Goal: Task Accomplishment & Management: Use online tool/utility

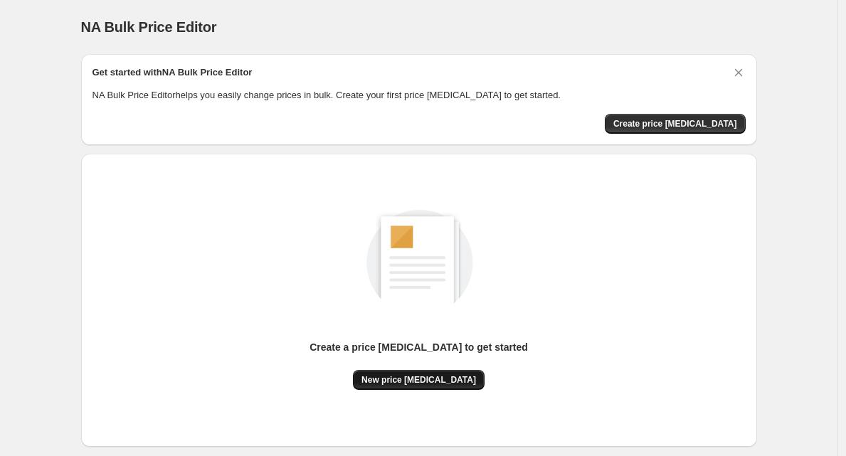
click at [430, 378] on span "New price change job" at bounding box center [418, 379] width 115 height 11
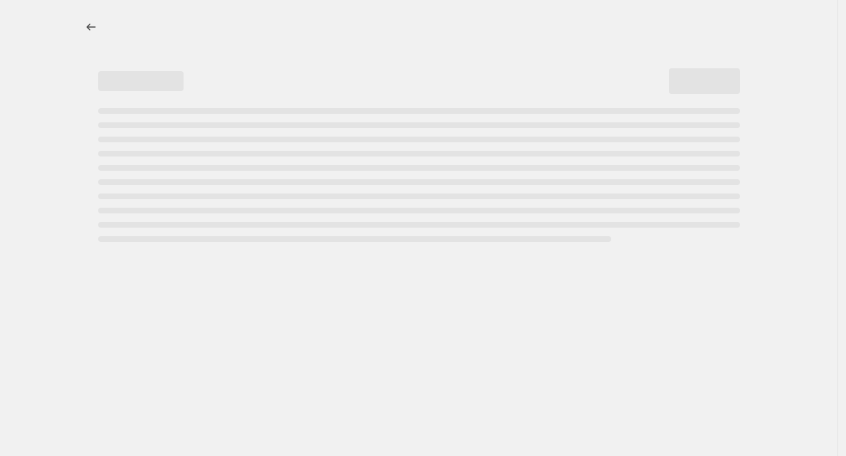
select select "percentage"
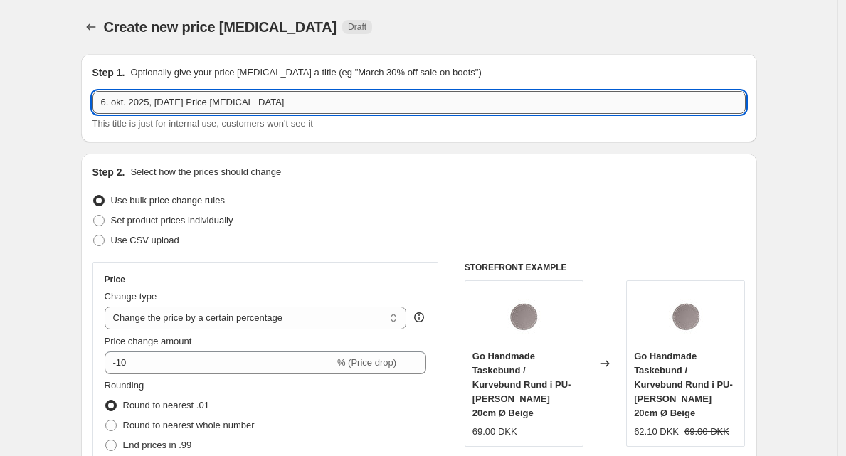
click at [223, 110] on input "6. okt. 2025, 10.31.42 Price change job" at bounding box center [418, 102] width 653 height 23
paste input "Go Handmade Seleclips Træ"
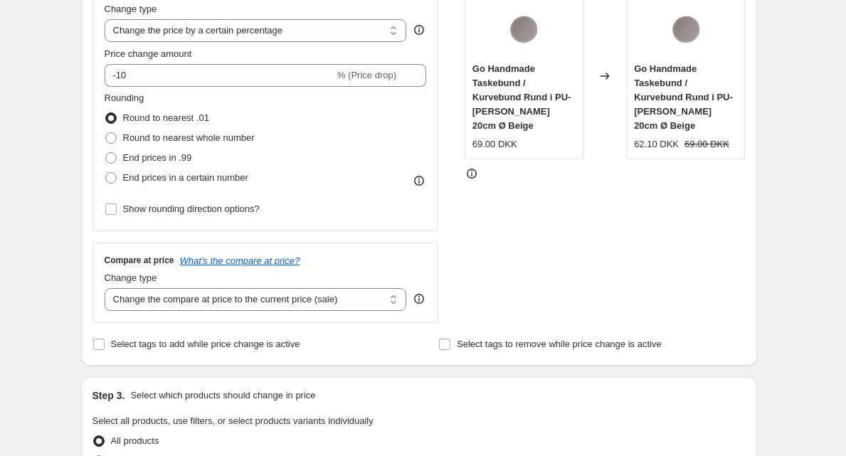
scroll to position [290, 0]
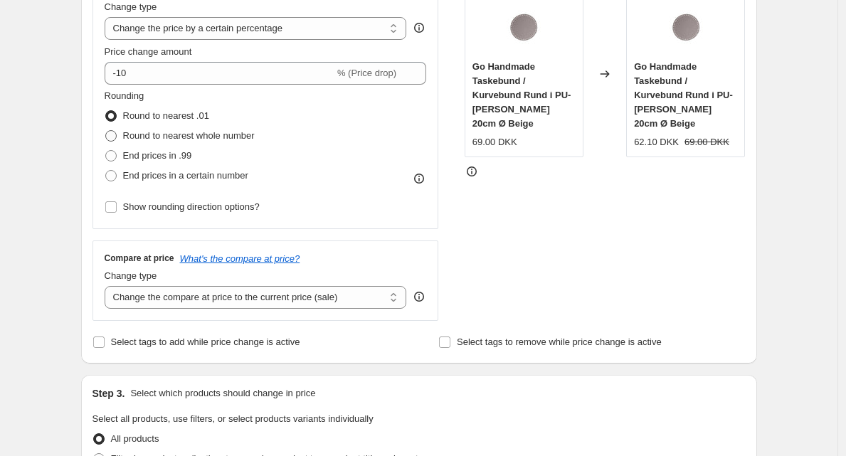
type input "Go Handmade Seleclips Træ_Test"
click at [147, 134] on span "Round to nearest whole number" at bounding box center [189, 135] width 132 height 11
click at [106, 131] on input "Round to nearest whole number" at bounding box center [105, 130] width 1 height 1
radio input "true"
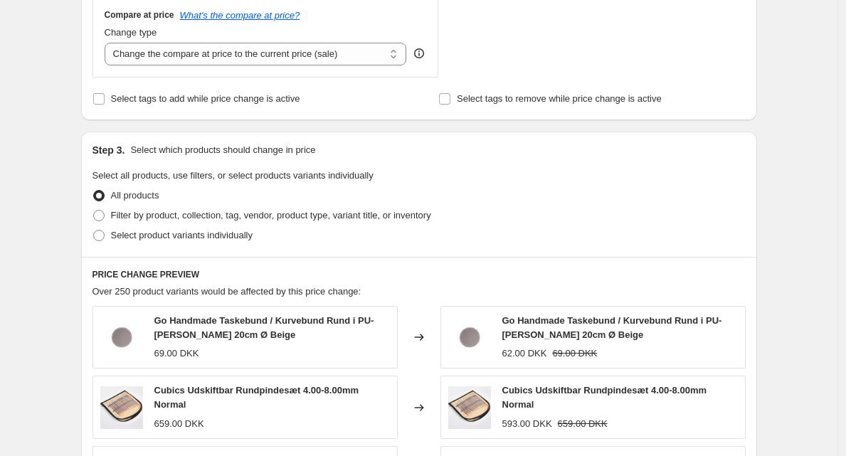
scroll to position [536, 0]
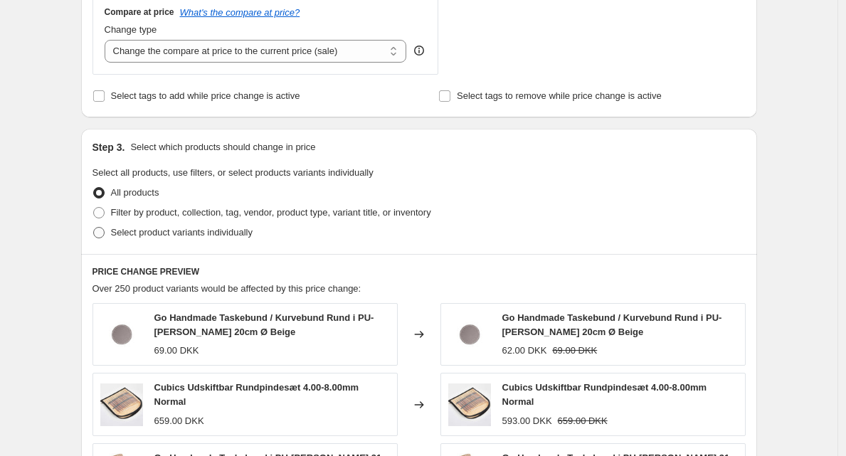
click at [167, 236] on span "Select product variants individually" at bounding box center [182, 232] width 142 height 11
click at [94, 228] on input "Select product variants individually" at bounding box center [93, 227] width 1 height 1
radio input "true"
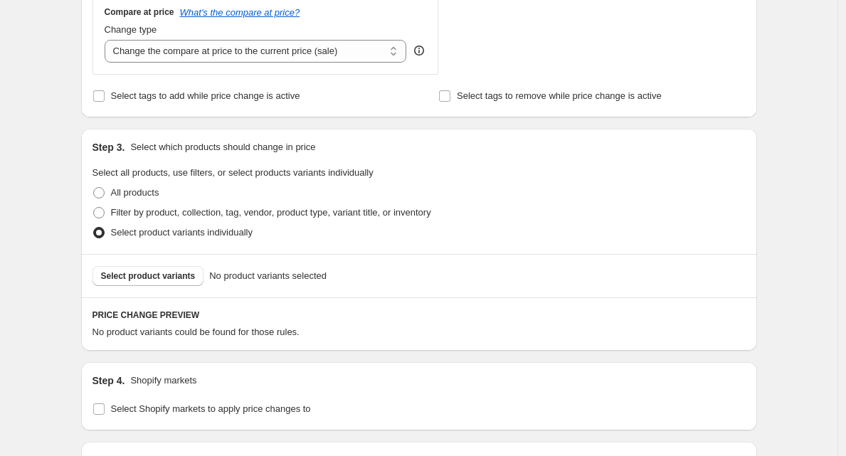
click at [282, 275] on span "No product variants selected" at bounding box center [267, 276] width 117 height 14
click at [157, 282] on button "Select product variants" at bounding box center [148, 276] width 112 height 20
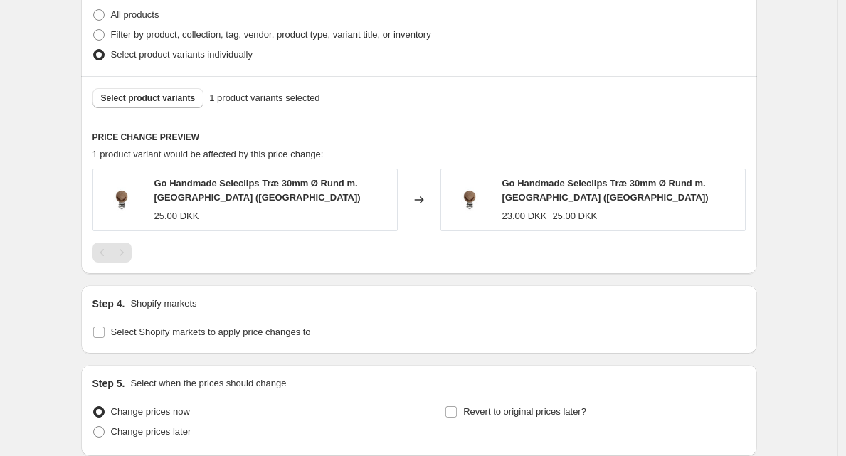
scroll to position [726, 0]
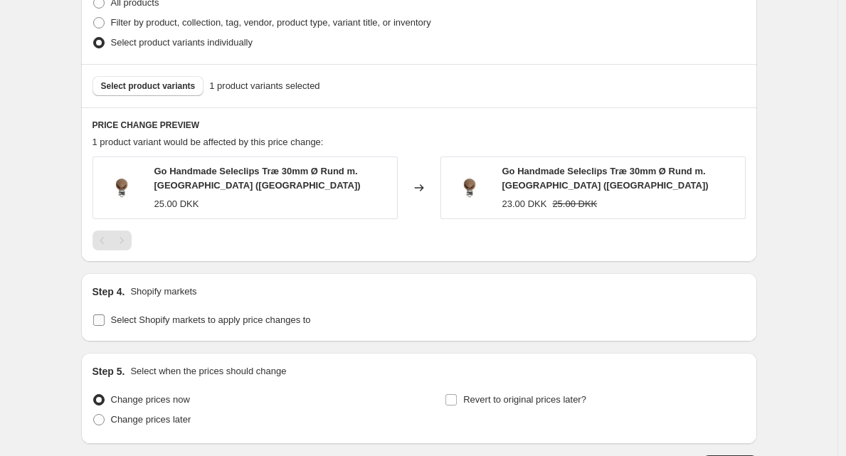
click at [230, 324] on span "Select Shopify markets to apply price changes to" at bounding box center [211, 319] width 200 height 11
click at [105, 324] on input "Select Shopify markets to apply price changes to" at bounding box center [98, 319] width 11 height 11
checkbox input "true"
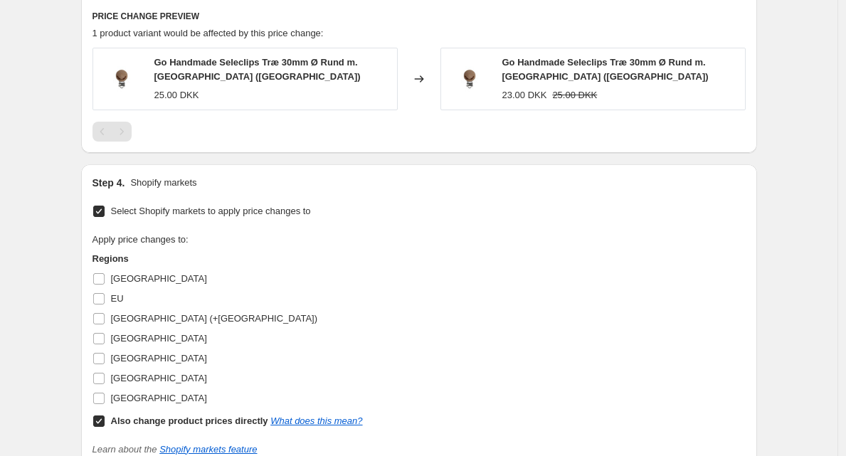
scroll to position [851, 0]
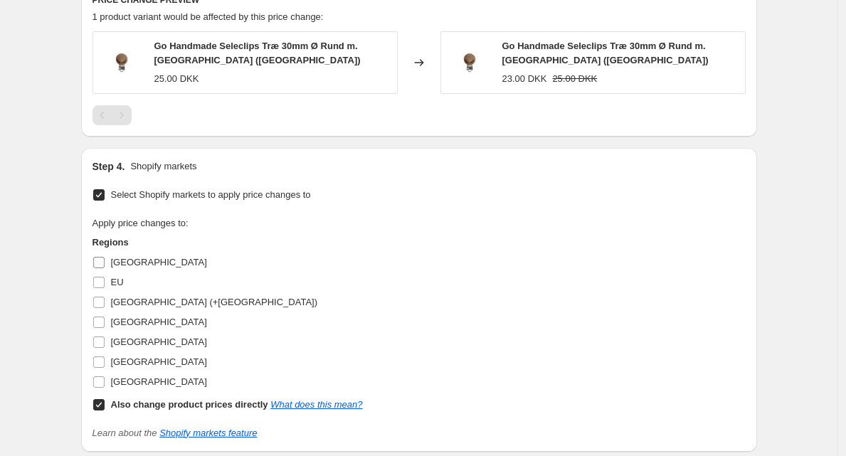
click at [105, 260] on input "Denmark" at bounding box center [98, 262] width 11 height 11
checkbox input "true"
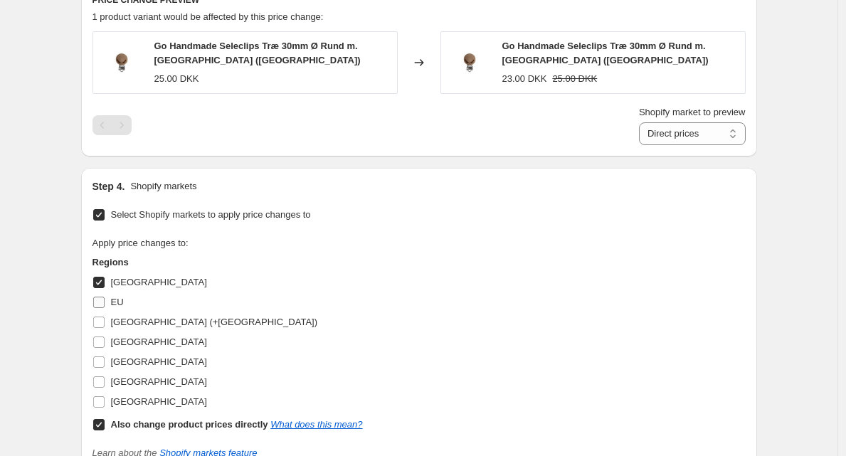
click at [104, 304] on input "EU" at bounding box center [98, 302] width 11 height 11
checkbox input "true"
click at [104, 322] on input "Germany (+Austria)" at bounding box center [98, 322] width 11 height 11
checkbox input "true"
click at [103, 359] on input "Poland" at bounding box center [98, 361] width 11 height 11
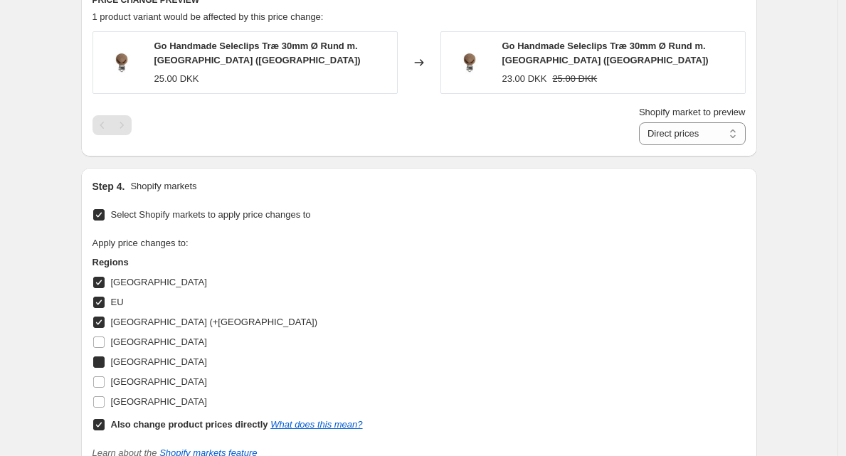
checkbox input "true"
click at [103, 383] on input "Sweden" at bounding box center [98, 381] width 11 height 11
checkbox input "true"
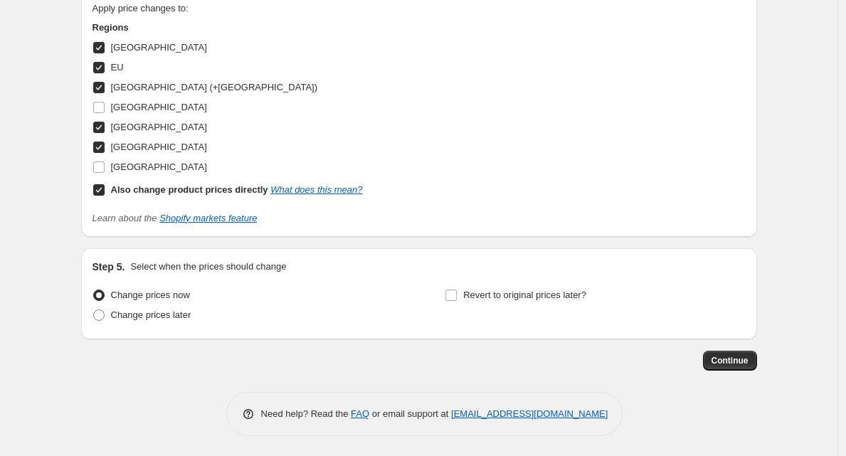
scroll to position [1087, 0]
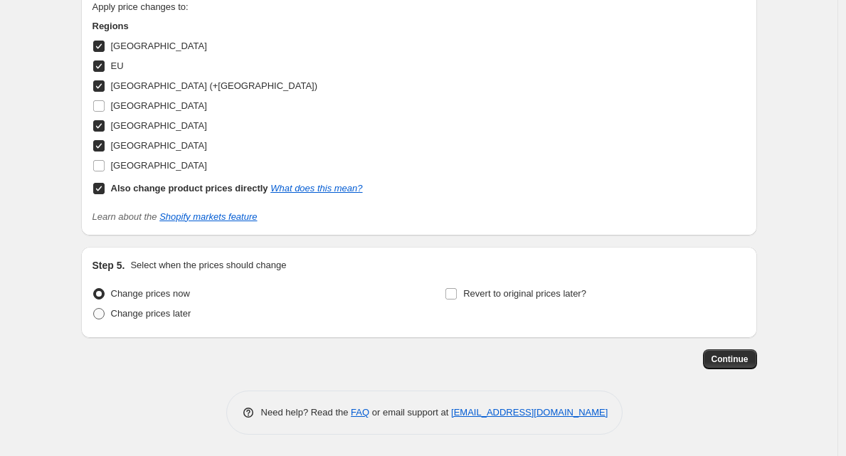
click at [117, 308] on span "Change prices later" at bounding box center [151, 313] width 80 height 11
click at [94, 308] on input "Change prices later" at bounding box center [93, 308] width 1 height 1
radio input "true"
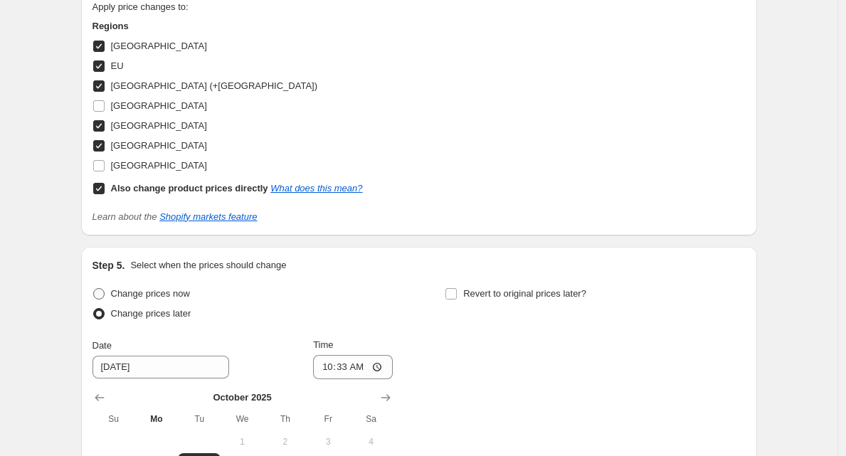
click at [97, 292] on span at bounding box center [98, 293] width 11 height 11
click at [94, 289] on input "Change prices now" at bounding box center [93, 288] width 1 height 1
radio input "true"
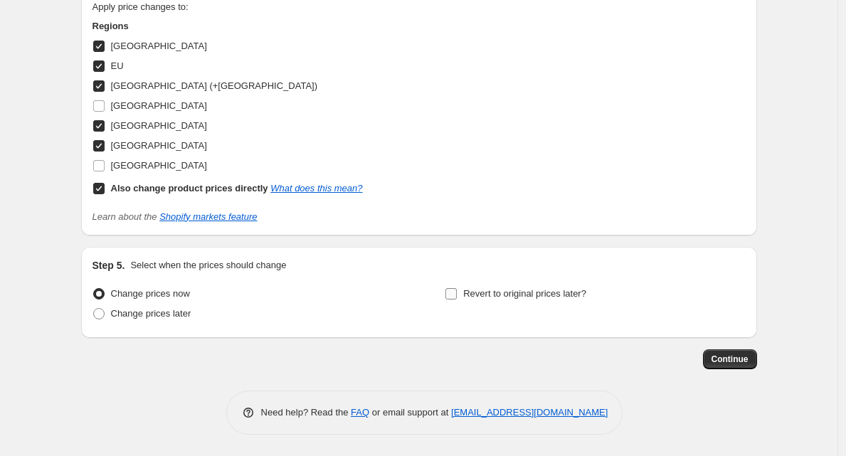
click at [564, 297] on span "Revert to original prices later?" at bounding box center [524, 293] width 123 height 11
click at [457, 297] on input "Revert to original prices later?" at bounding box center [450, 293] width 11 height 11
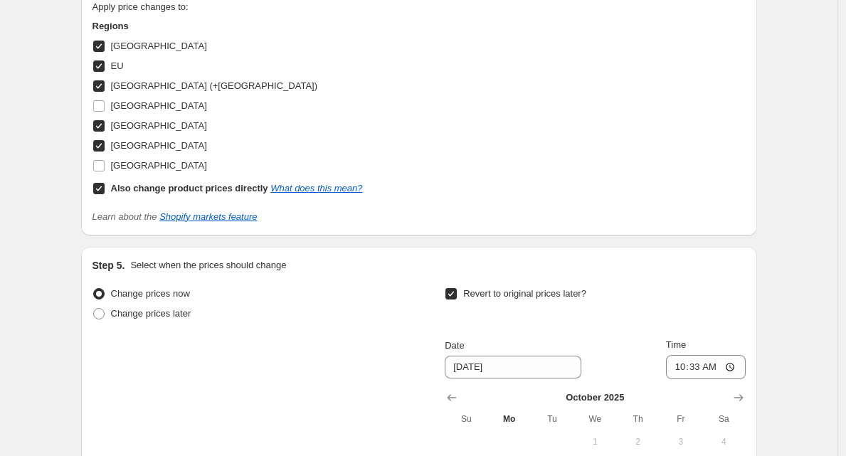
click at [564, 297] on span "Revert to original prices later?" at bounding box center [524, 293] width 123 height 11
click at [457, 297] on input "Revert to original prices later?" at bounding box center [450, 293] width 11 height 11
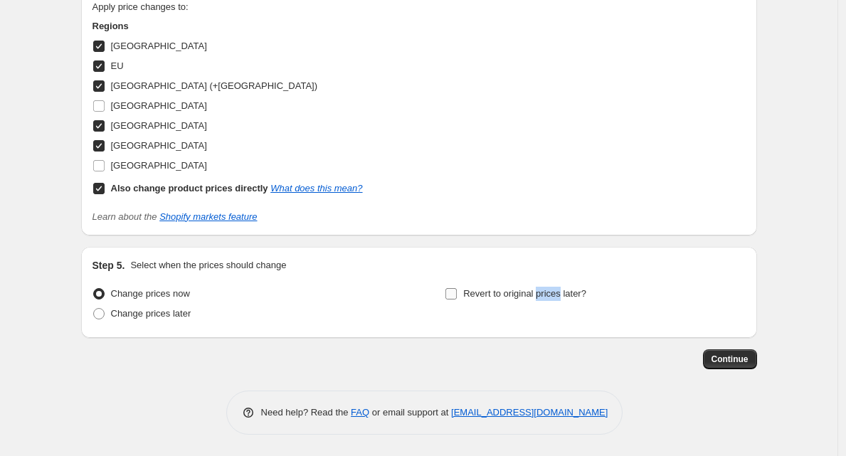
click at [564, 297] on span "Revert to original prices later?" at bounding box center [524, 293] width 123 height 11
click at [457, 297] on input "Revert to original prices later?" at bounding box center [450, 293] width 11 height 11
checkbox input "true"
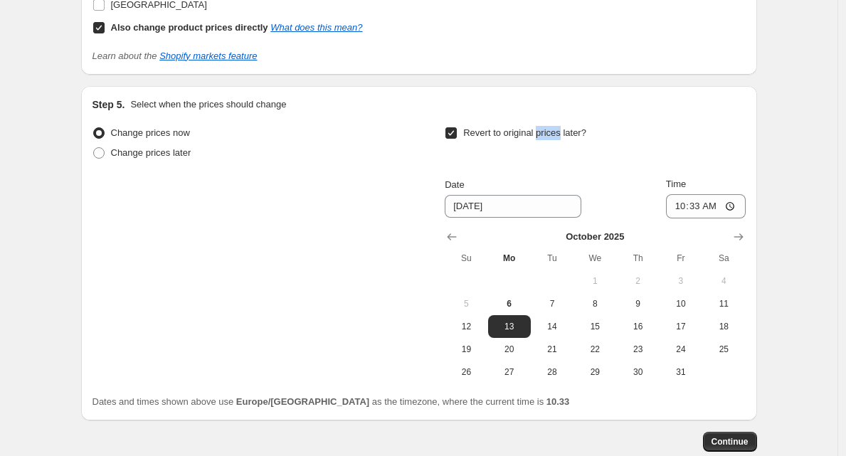
scroll to position [1251, 0]
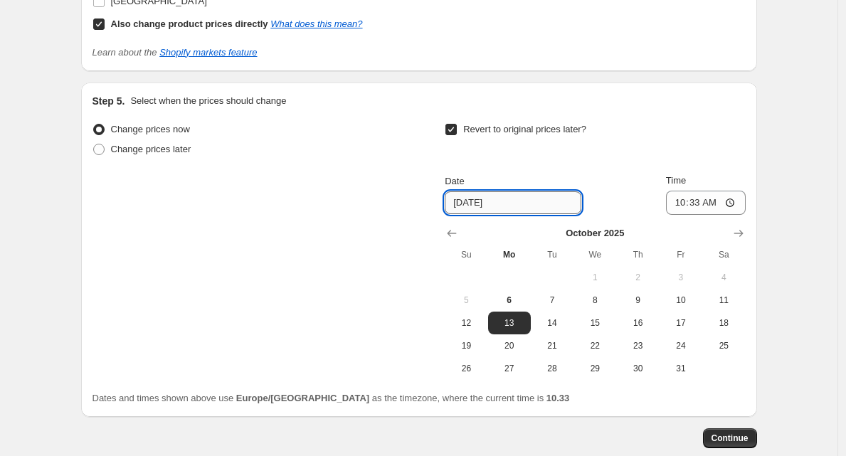
click at [465, 203] on input "10/13/2025" at bounding box center [513, 202] width 137 height 23
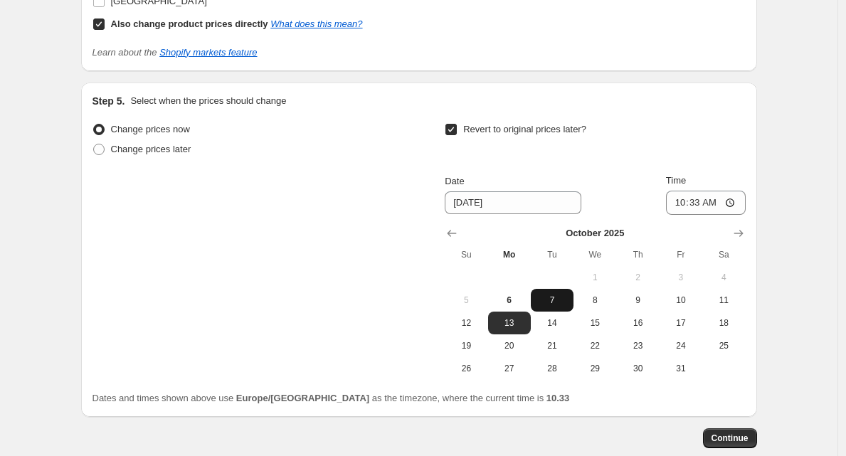
click at [566, 300] on span "7" at bounding box center [551, 300] width 31 height 11
click at [519, 289] on button "6" at bounding box center [509, 300] width 43 height 23
type input "10/6/2025"
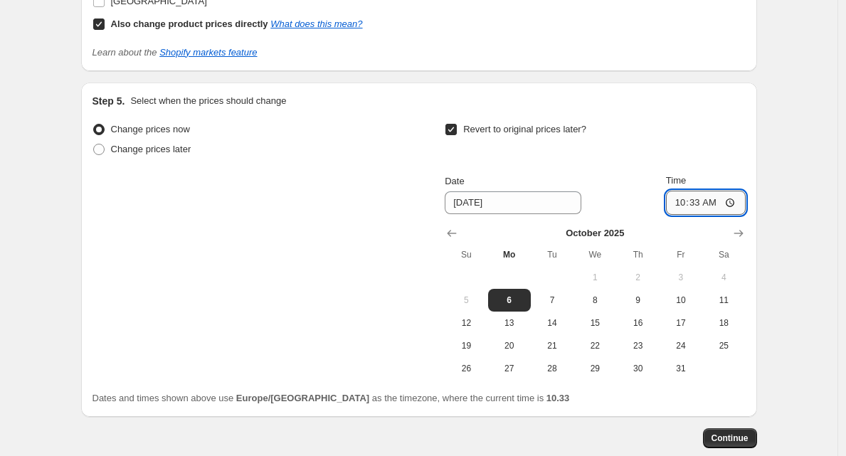
click at [699, 199] on input "10:33" at bounding box center [706, 203] width 80 height 24
type input "11:00"
click at [716, 439] on span "Continue" at bounding box center [729, 438] width 37 height 11
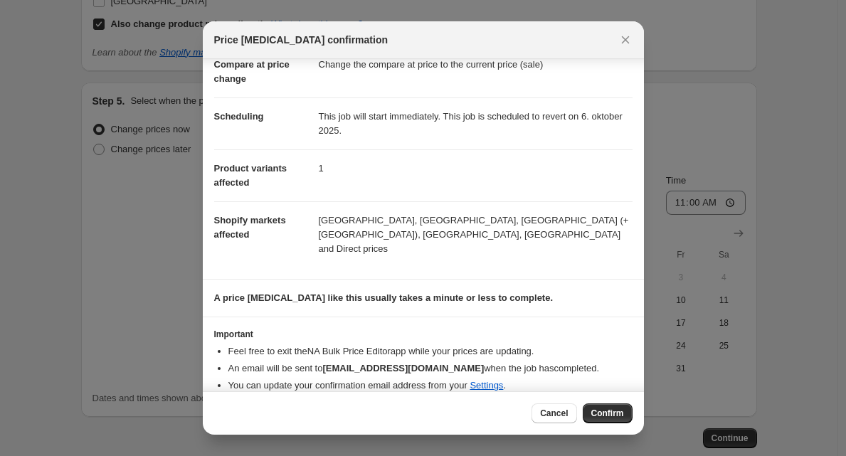
scroll to position [78, 0]
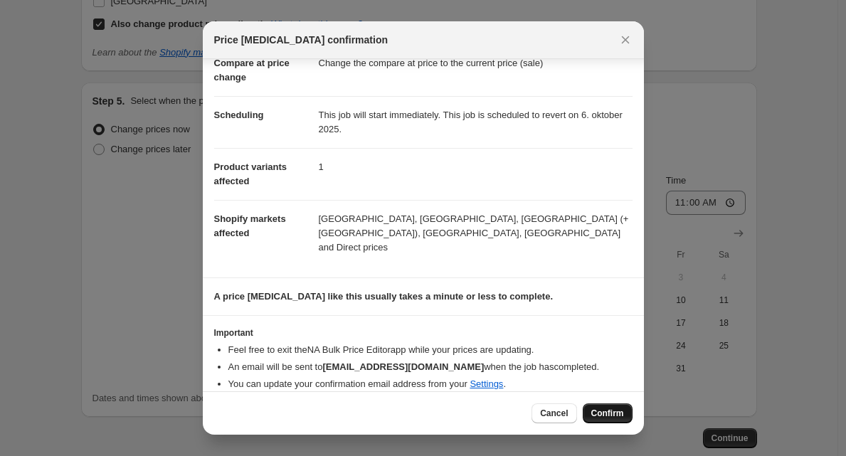
click at [605, 411] on span "Confirm" at bounding box center [607, 413] width 33 height 11
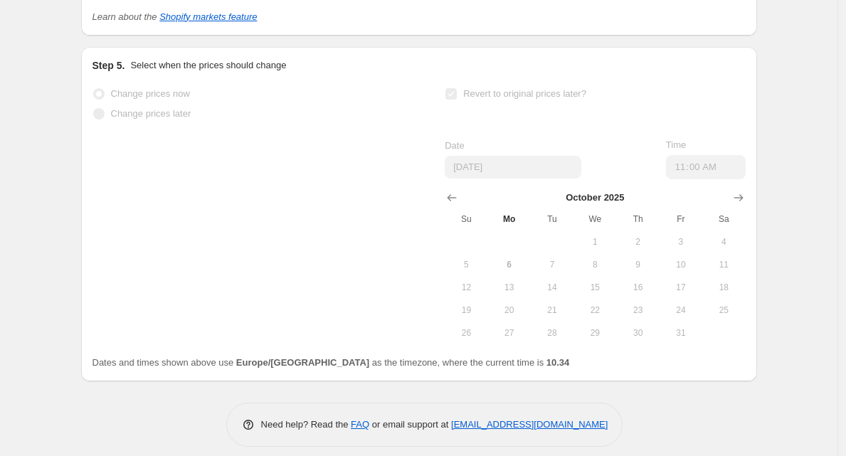
scroll to position [1365, 0]
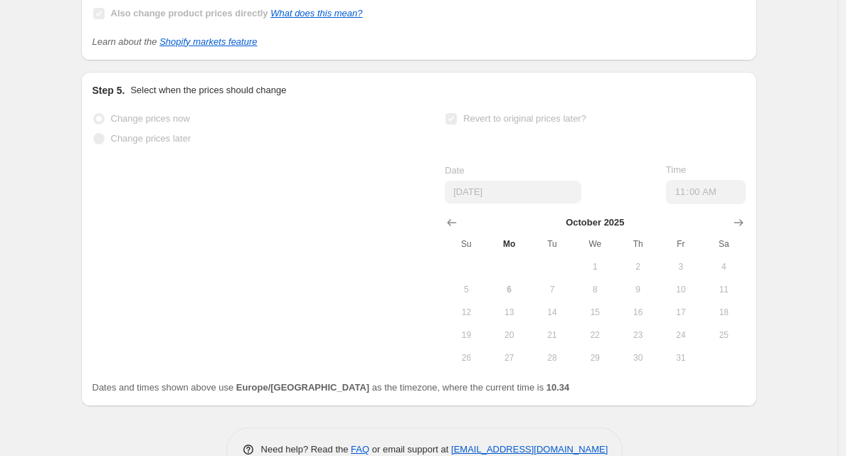
select select "percentage"
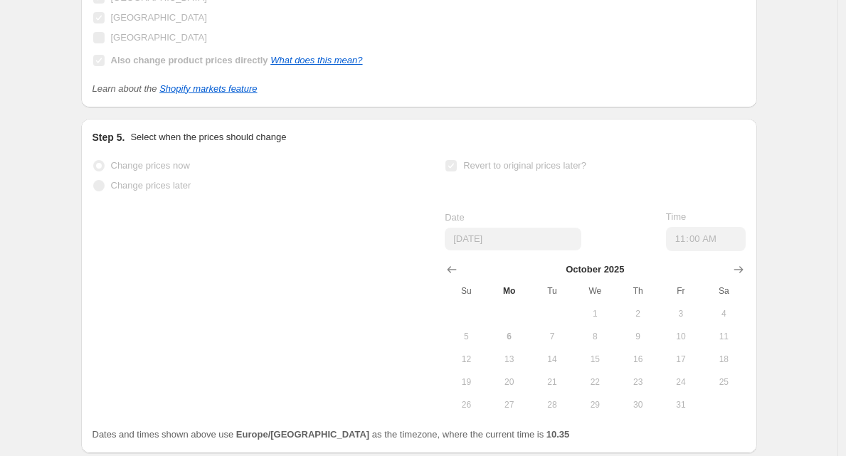
scroll to position [0, 0]
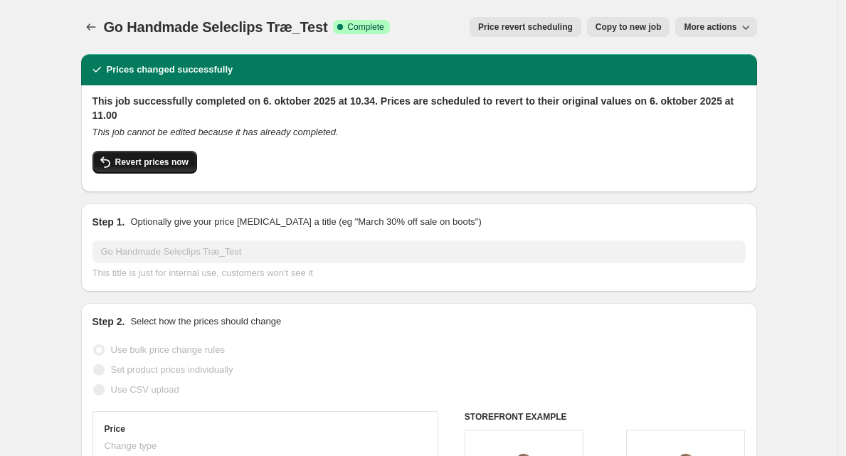
click at [145, 158] on span "Revert prices now" at bounding box center [151, 162] width 73 height 11
checkbox input "false"
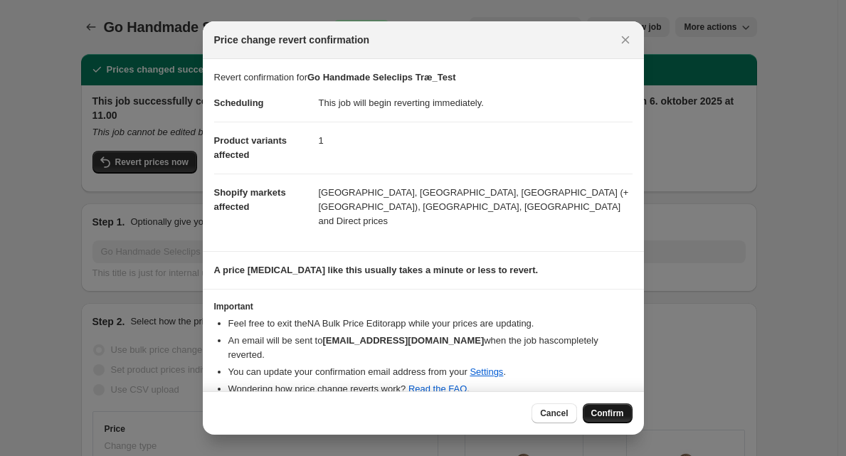
click at [610, 413] on span "Confirm" at bounding box center [607, 413] width 33 height 11
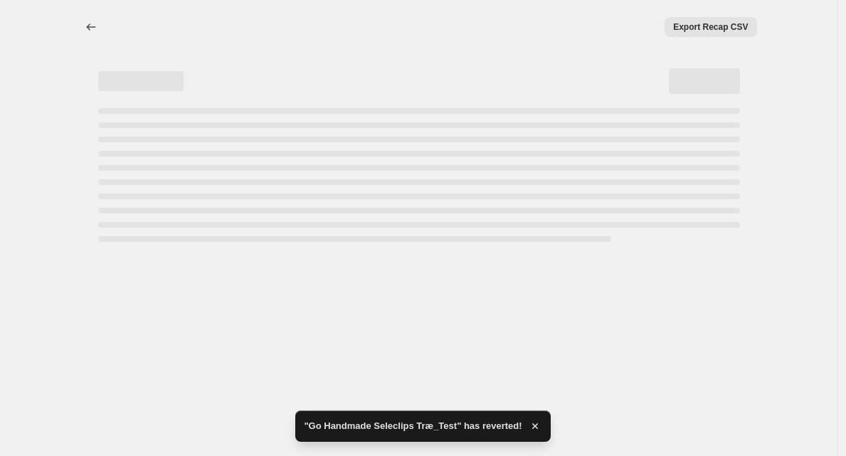
select select "percentage"
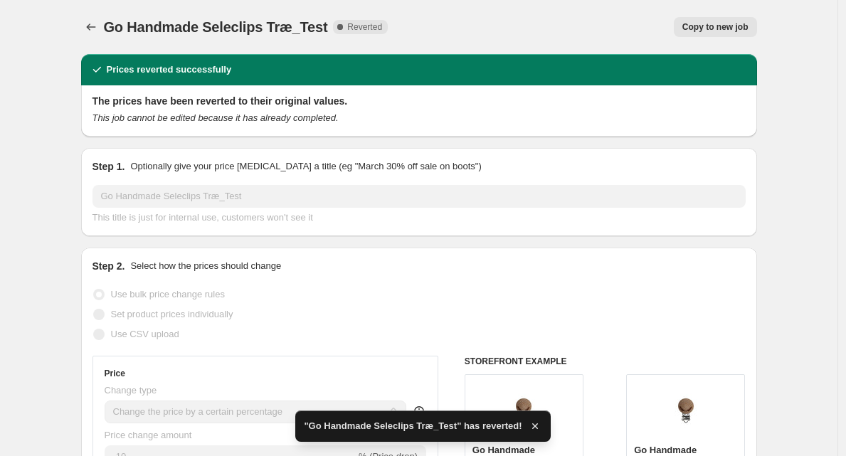
checkbox input "true"
click at [93, 29] on icon "Price change jobs" at bounding box center [91, 27] width 14 height 14
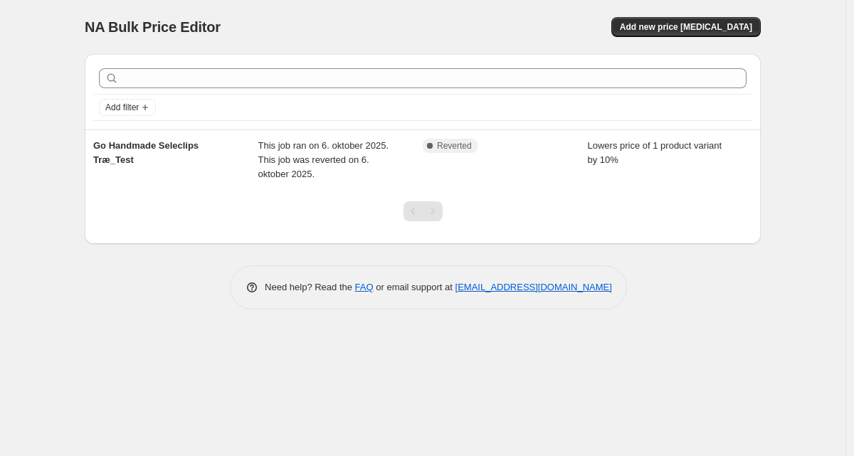
click at [361, 398] on div "NA Bulk Price Editor. This page is ready NA Bulk Price Editor Add new price cha…" at bounding box center [422, 228] width 845 height 456
click at [703, 24] on span "Add new price change job" at bounding box center [686, 26] width 132 height 11
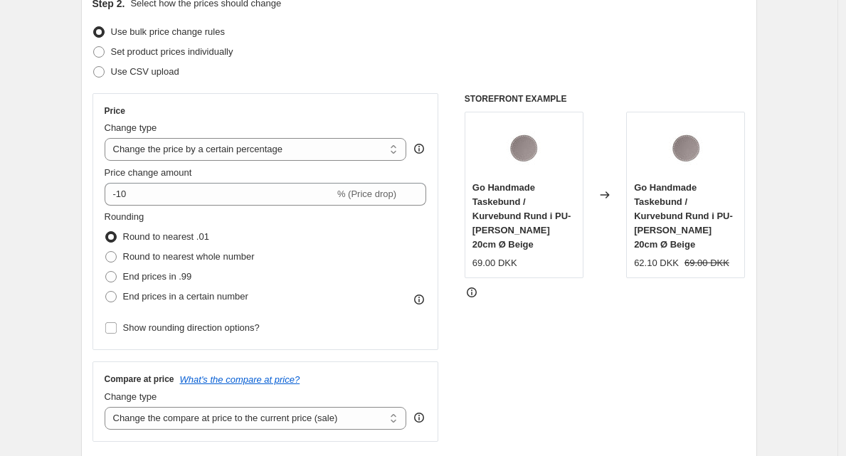
scroll to position [179, 0]
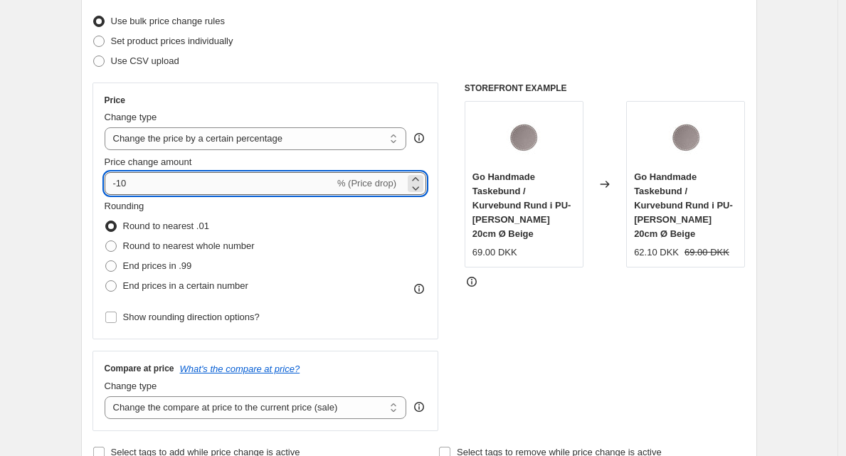
click at [152, 190] on input "-10" at bounding box center [220, 183] width 230 height 23
click at [392, 140] on select "Change the price to a certain amount Change the price by a certain amount Chang…" at bounding box center [256, 138] width 302 height 23
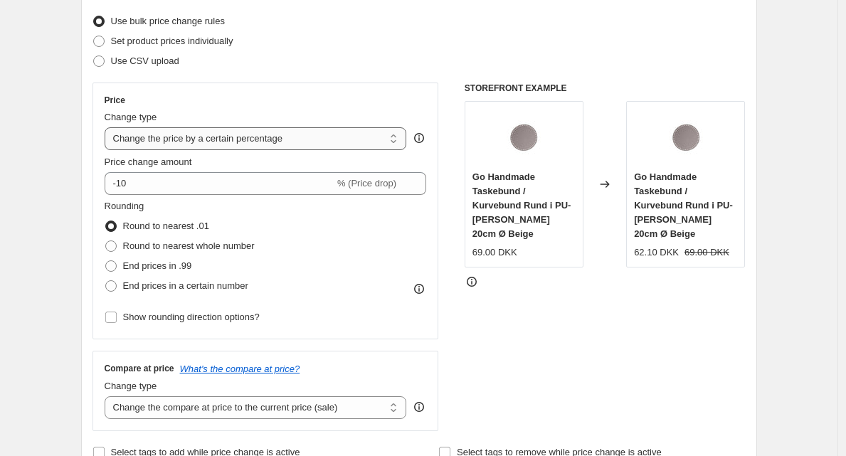
select select "by"
click at [108, 127] on select "Change the price to a certain amount Change the price by a certain amount Chang…" at bounding box center [256, 138] width 302 height 23
type input "-10.00"
click at [346, 139] on select "Change the price to a certain amount Change the price by a certain amount Chang…" at bounding box center [256, 138] width 302 height 23
select select "to"
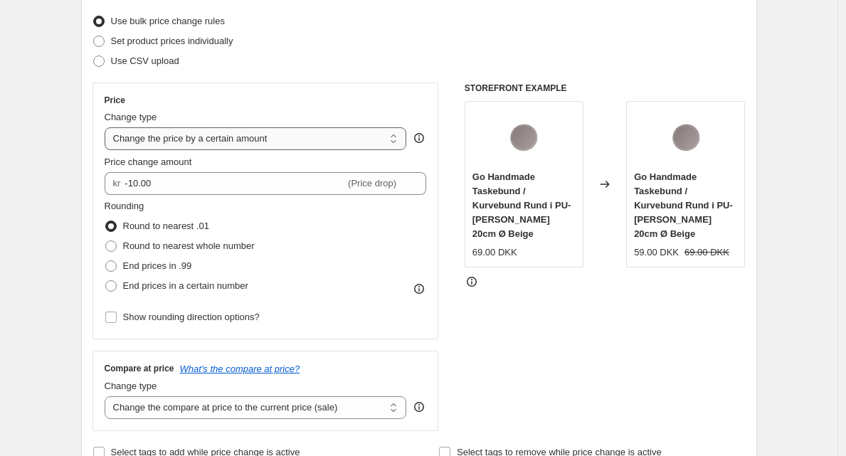
click at [108, 127] on select "Change the price to a certain amount Change the price by a certain amount Chang…" at bounding box center [256, 138] width 302 height 23
type input "80.00"
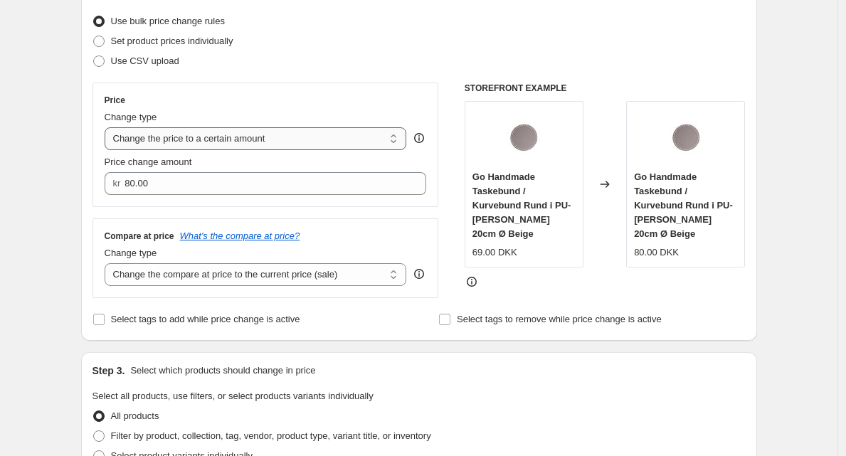
click at [380, 139] on select "Change the price to a certain amount Change the price by a certain amount Chang…" at bounding box center [256, 138] width 302 height 23
click at [391, 270] on select "Change the compare at price to the current price (sale) Change the compare at p…" at bounding box center [256, 274] width 302 height 23
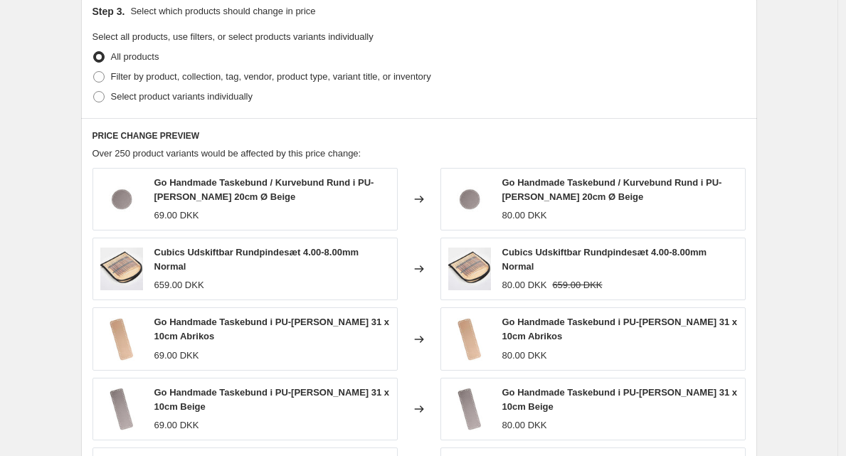
scroll to position [502, 0]
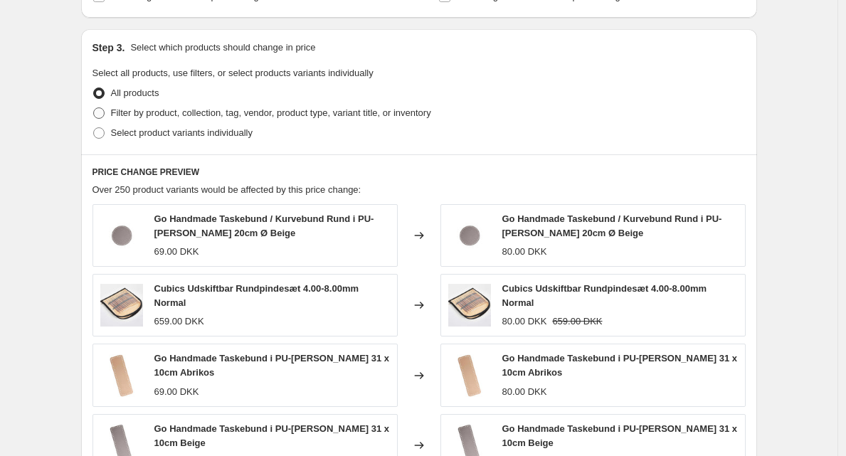
click at [105, 118] on span at bounding box center [98, 113] width 13 height 13
click at [94, 108] on input "Filter by product, collection, tag, vendor, product type, variant title, or inv…" at bounding box center [93, 107] width 1 height 1
radio input "true"
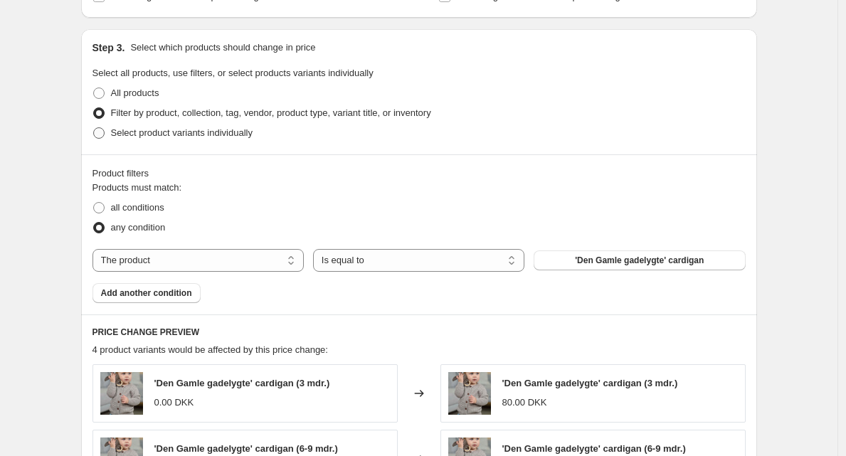
click at [125, 133] on span "Select product variants individually" at bounding box center [182, 132] width 142 height 11
click at [94, 128] on input "Select product variants individually" at bounding box center [93, 127] width 1 height 1
radio input "true"
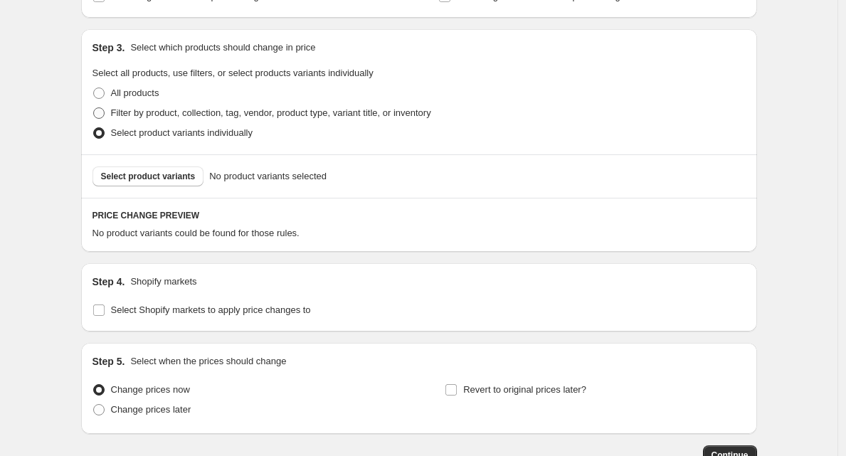
click at [139, 110] on span "Filter by product, collection, tag, vendor, product type, variant title, or inv…" at bounding box center [271, 112] width 320 height 11
click at [94, 108] on input "Filter by product, collection, tag, vendor, product type, variant title, or inv…" at bounding box center [93, 107] width 1 height 1
radio input "true"
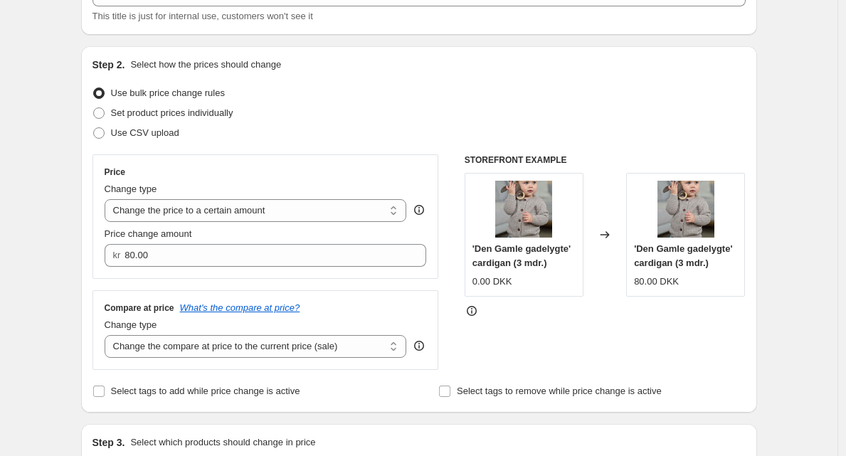
scroll to position [58, 0]
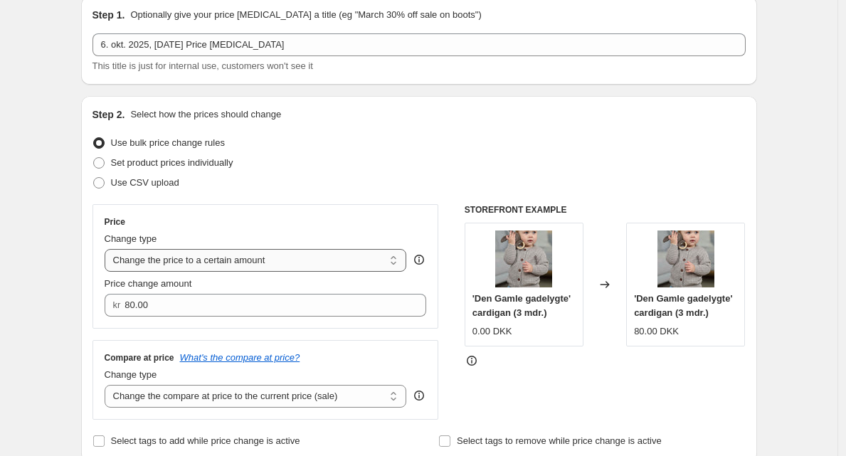
click at [395, 265] on select "Change the price to a certain amount Change the price by a certain amount Chang…" at bounding box center [256, 260] width 302 height 23
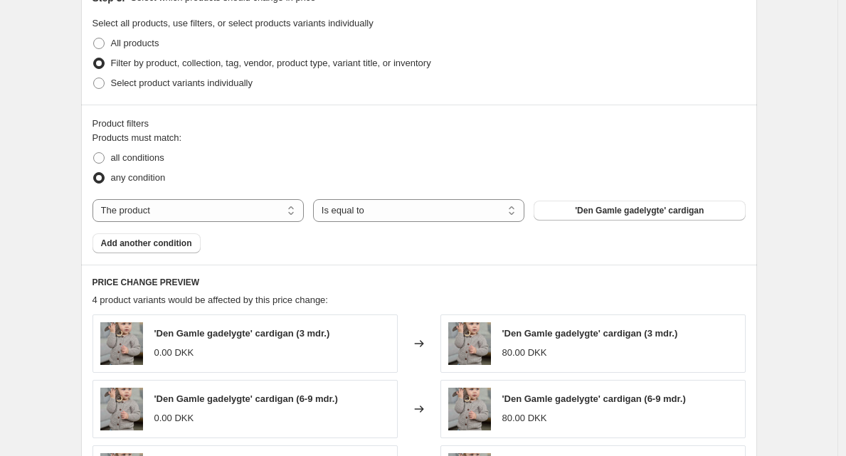
scroll to position [1007, 0]
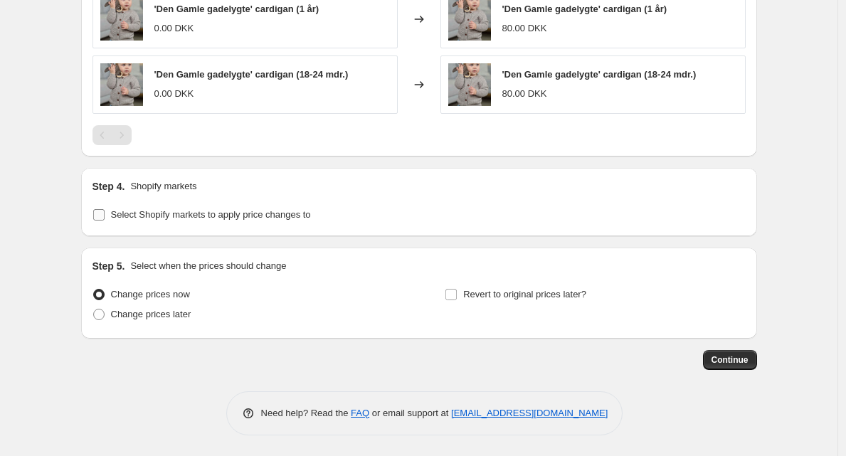
click at [104, 214] on input "Select Shopify markets to apply price changes to" at bounding box center [98, 214] width 11 height 11
checkbox input "true"
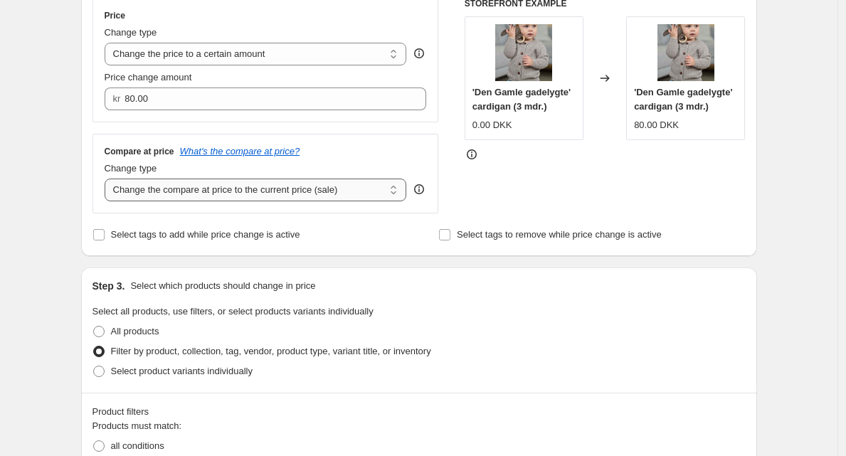
scroll to position [179, 0]
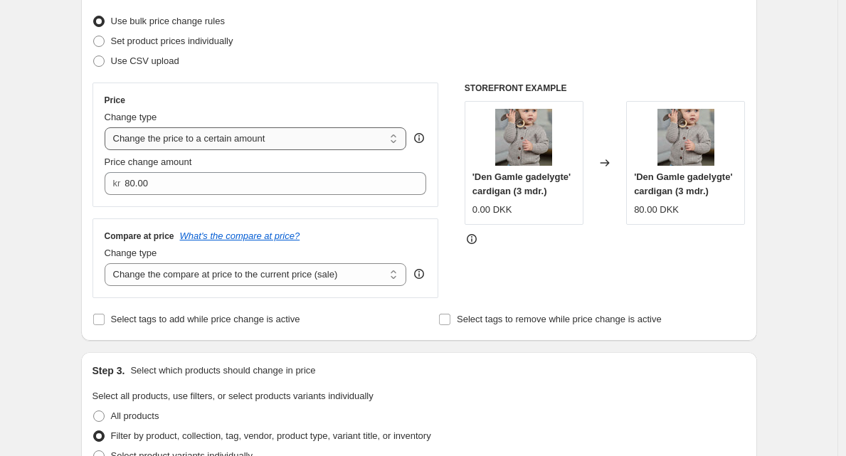
click at [327, 145] on select "Change the price to a certain amount Change the price by a certain amount Chang…" at bounding box center [256, 138] width 302 height 23
select select "by"
click at [108, 127] on select "Change the price to a certain amount Change the price by a certain amount Chang…" at bounding box center [256, 138] width 302 height 23
type input "-10.00"
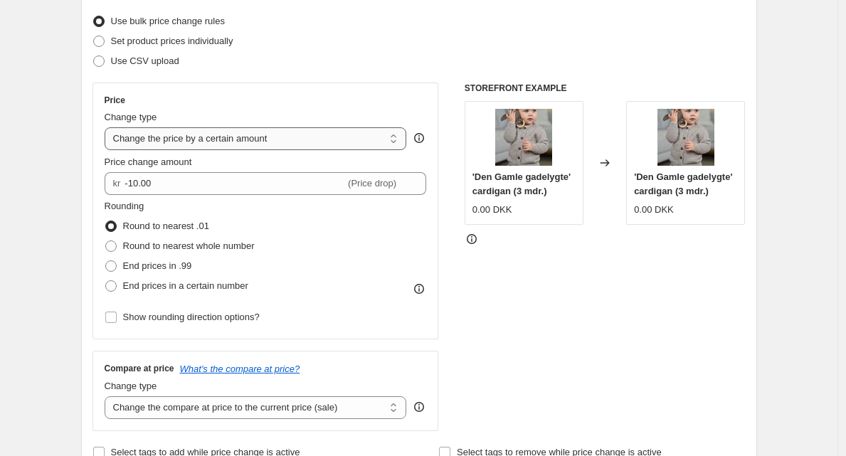
click at [283, 142] on select "Change the price to a certain amount Change the price by a certain amount Chang…" at bounding box center [256, 138] width 302 height 23
select select "percentage"
click at [108, 127] on select "Change the price to a certain amount Change the price by a certain amount Chang…" at bounding box center [256, 138] width 302 height 23
type input "-15"
click at [196, 170] on div "Price change amount -15 % (Price drop)" at bounding box center [266, 175] width 322 height 40
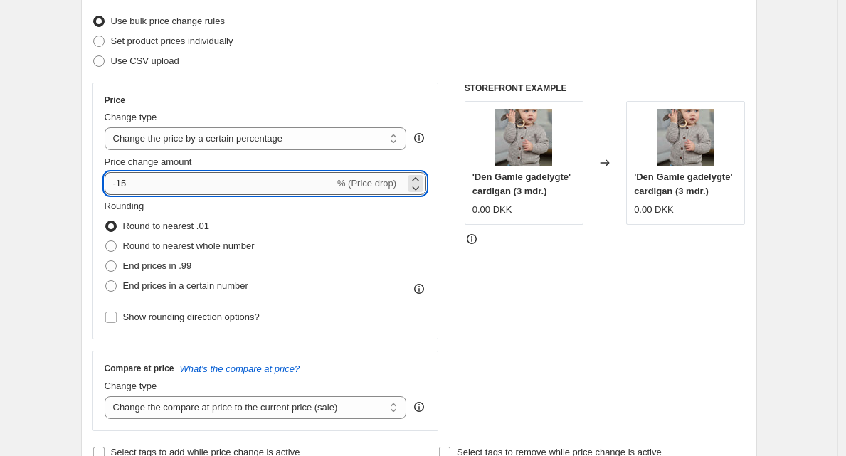
click at [199, 190] on input "-15" at bounding box center [220, 183] width 230 height 23
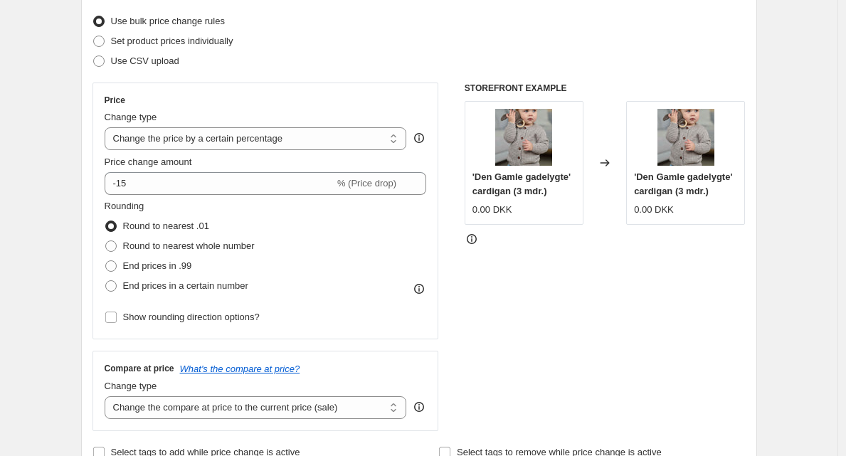
click at [519, 296] on div "STOREFRONT EXAMPLE 'Den Gamle gadelygte' cardigan (3 mdr.) 0.00 DKK Changed to …" at bounding box center [605, 257] width 281 height 349
click at [185, 240] on span "Round to nearest whole number" at bounding box center [189, 246] width 132 height 14
click at [106, 240] on input "Round to nearest whole number" at bounding box center [105, 240] width 1 height 1
radio input "true"
click at [555, 317] on div "STOREFRONT EXAMPLE 'Den Gamle gadelygte' cardigan (3 mdr.) 0.00 DKK Changed to …" at bounding box center [605, 257] width 281 height 349
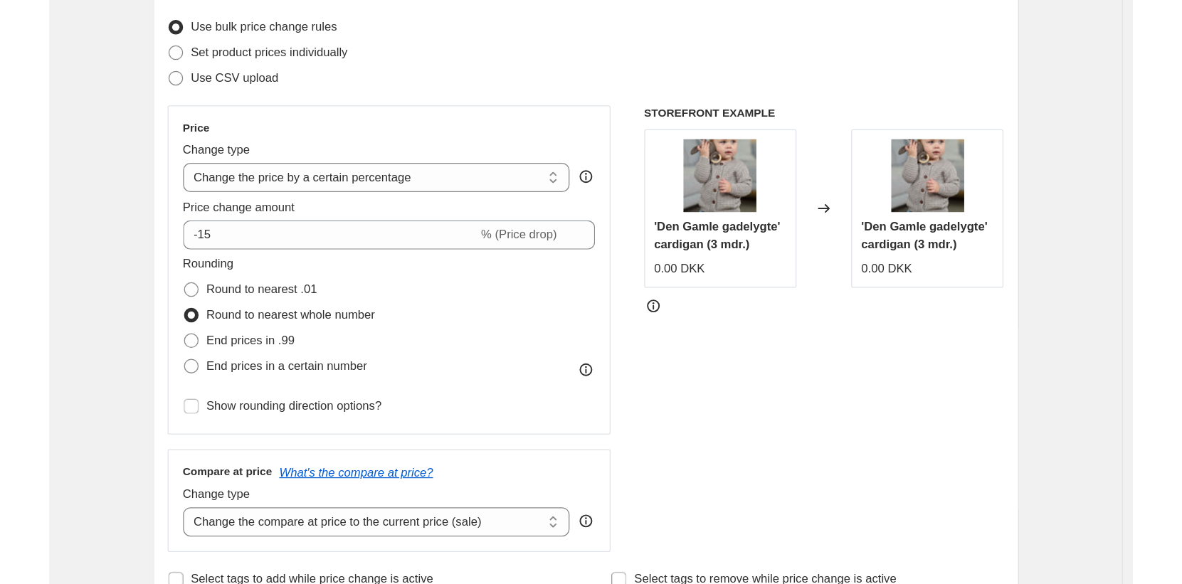
scroll to position [0, 0]
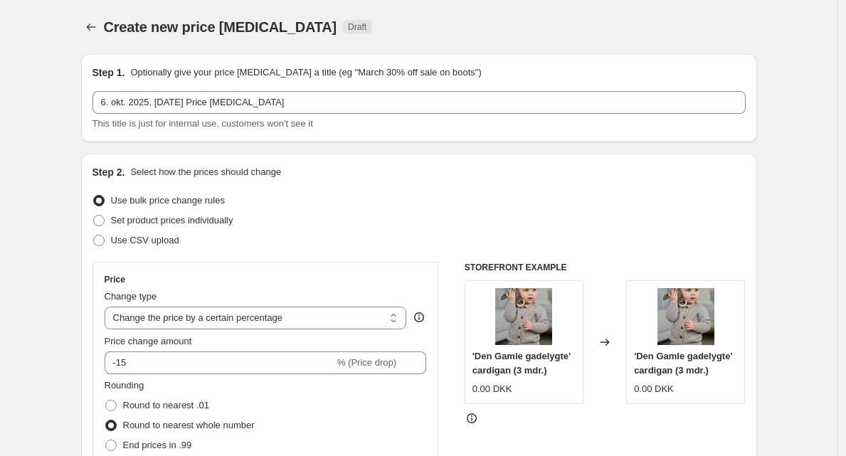
click at [757, 161] on div "Step 2. Select how the prices should change Use bulk price change rules Set pro…" at bounding box center [419, 403] width 676 height 499
